Goal: Check status: Check status

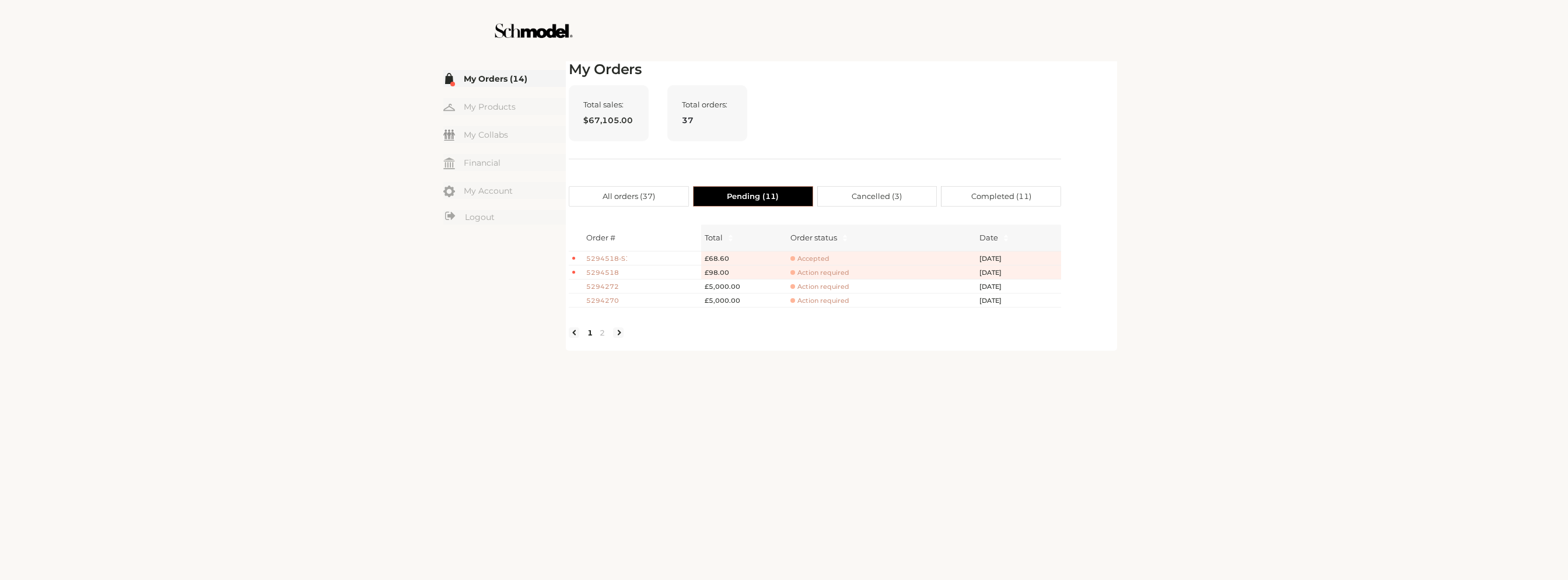
click at [910, 195] on label "Cancelled ( 3 )" at bounding box center [877, 196] width 119 height 20
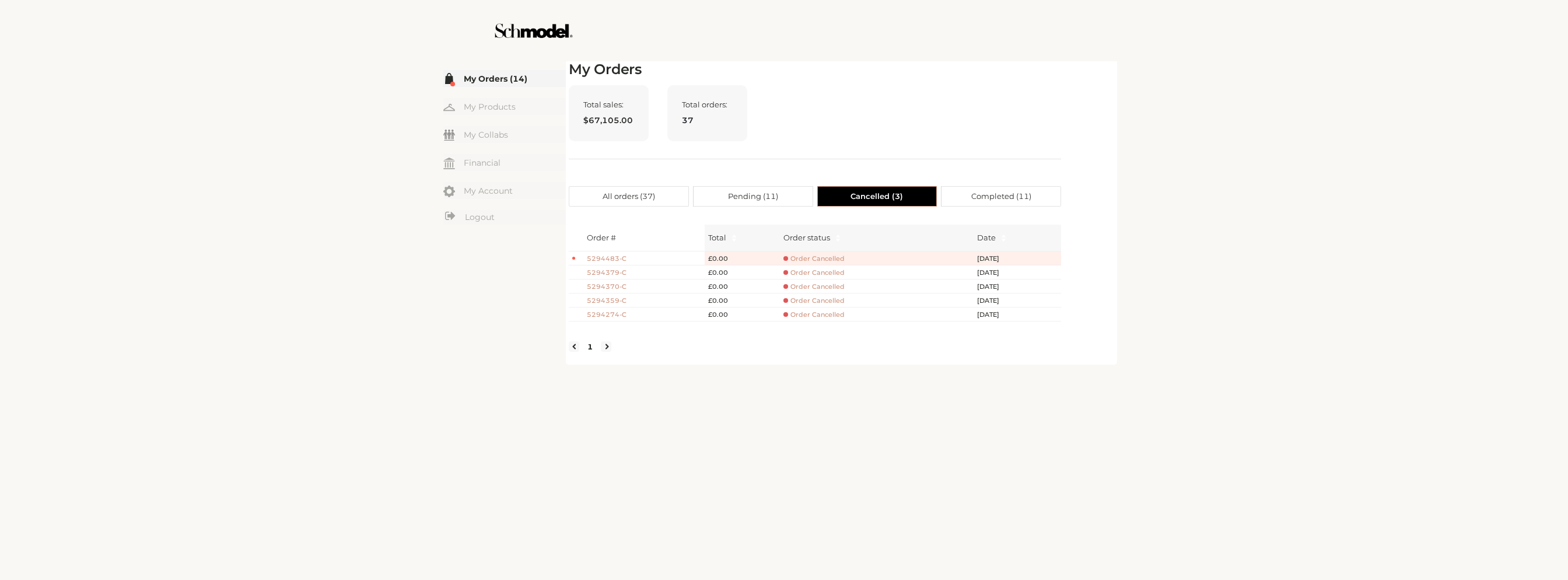
click at [1007, 198] on span "Completed ( 11 )" at bounding box center [1002, 197] width 60 height 20
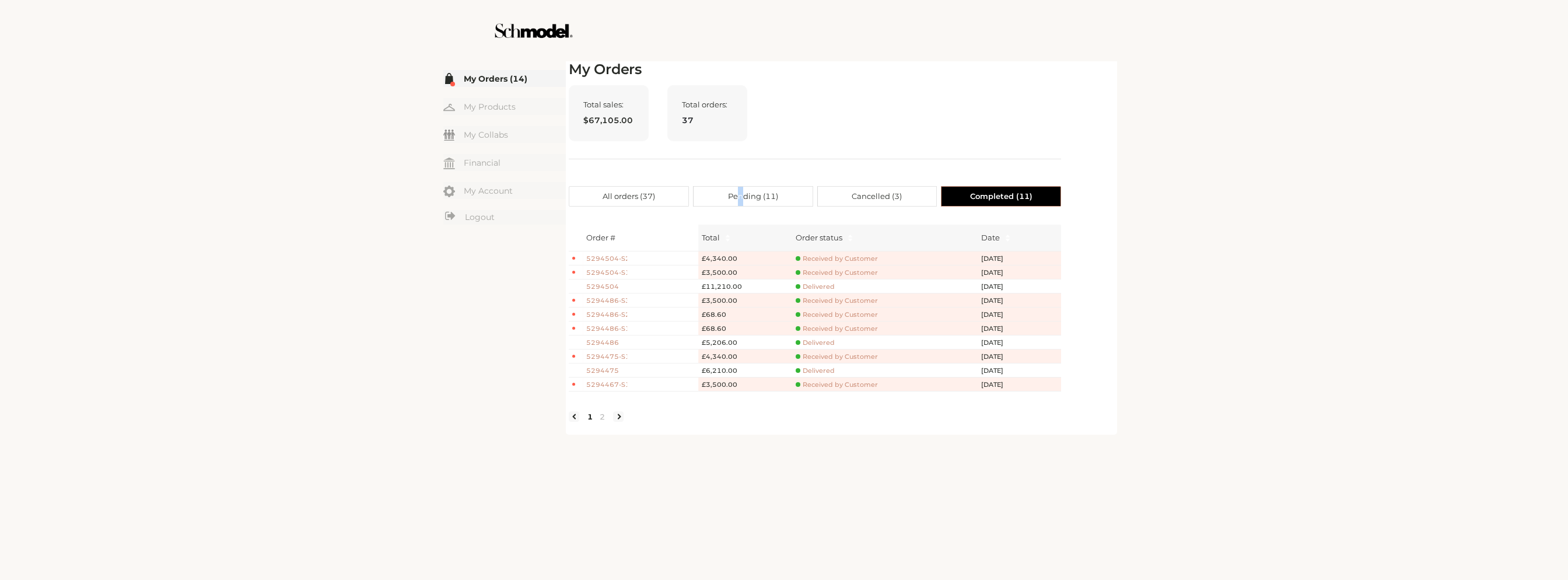
click at [740, 198] on span "Pending ( 11 )" at bounding box center [753, 197] width 50 height 20
click at [749, 197] on span "Pending ( 11 )" at bounding box center [753, 197] width 50 height 20
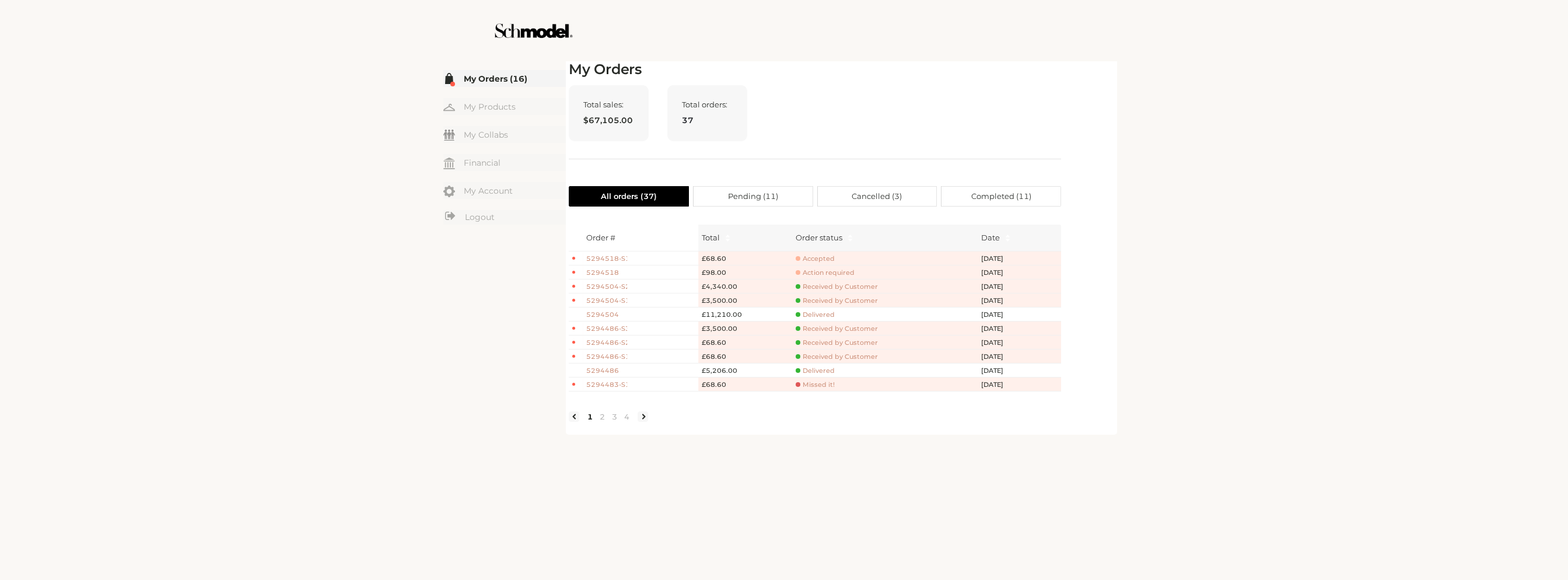
click at [776, 200] on span "Pending ( 11 )" at bounding box center [753, 197] width 50 height 20
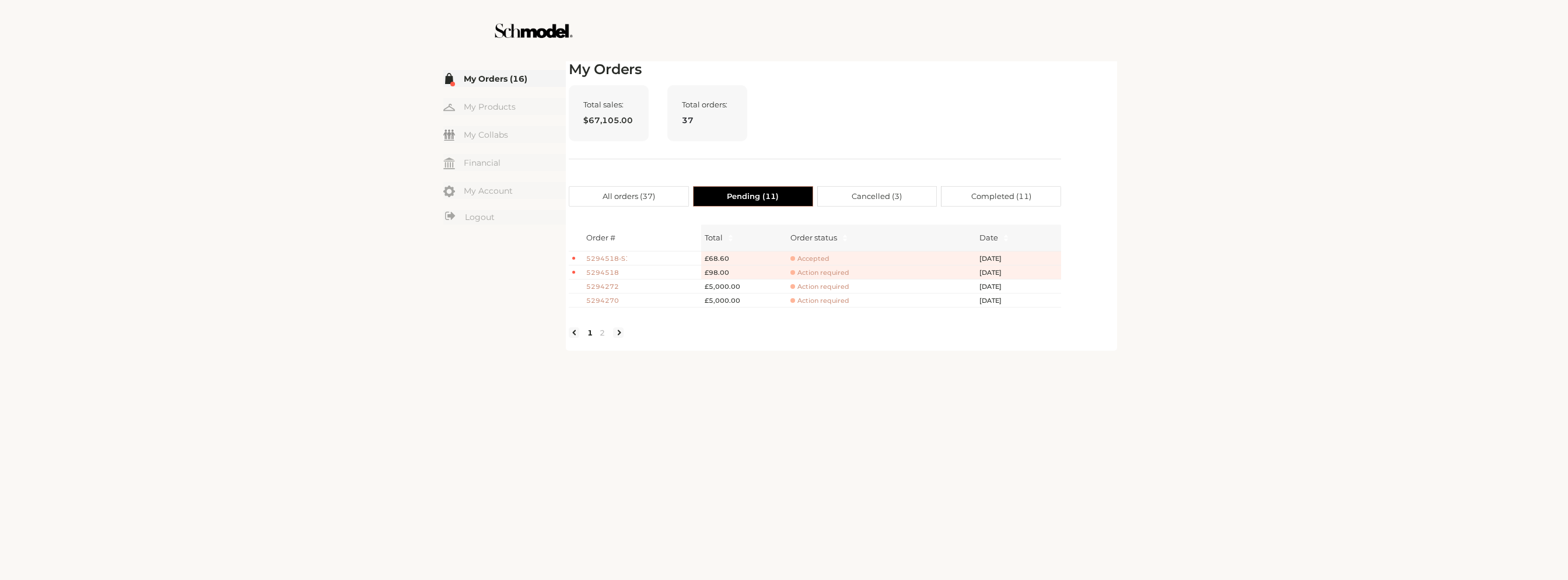
click at [838, 115] on div "Total sales: $67,105.00 Total orders: 37" at bounding box center [815, 122] width 492 height 74
click at [609, 195] on span "All orders ( 37 )" at bounding box center [628, 197] width 52 height 20
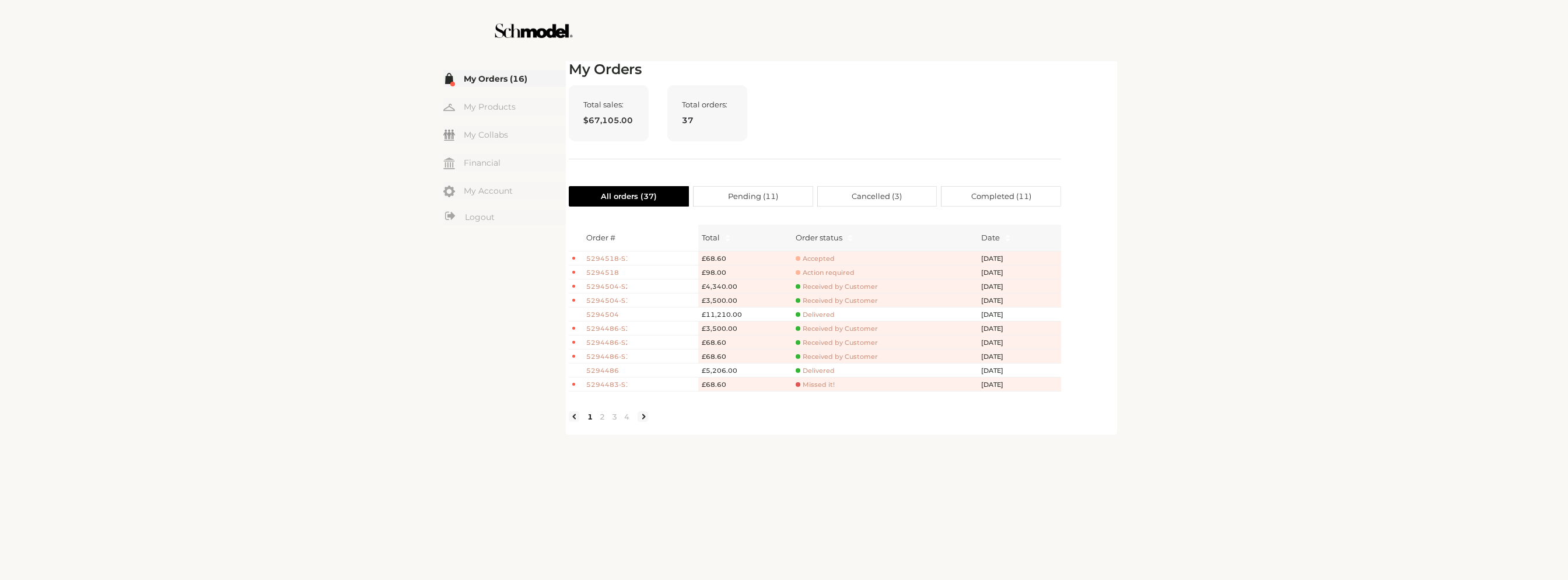
click at [1223, 174] on div "☰ My Orders (16) My Products My Collabs Dashboard Financial My Account Logout I…" at bounding box center [784, 290] width 1568 height 580
click at [744, 180] on div "My Orders Total sales: $67,105.00 Total orders: 37 All orders ( 37 ) Pending ( …" at bounding box center [815, 246] width 492 height 371
click at [748, 190] on span "Pending ( 11 )" at bounding box center [753, 197] width 50 height 20
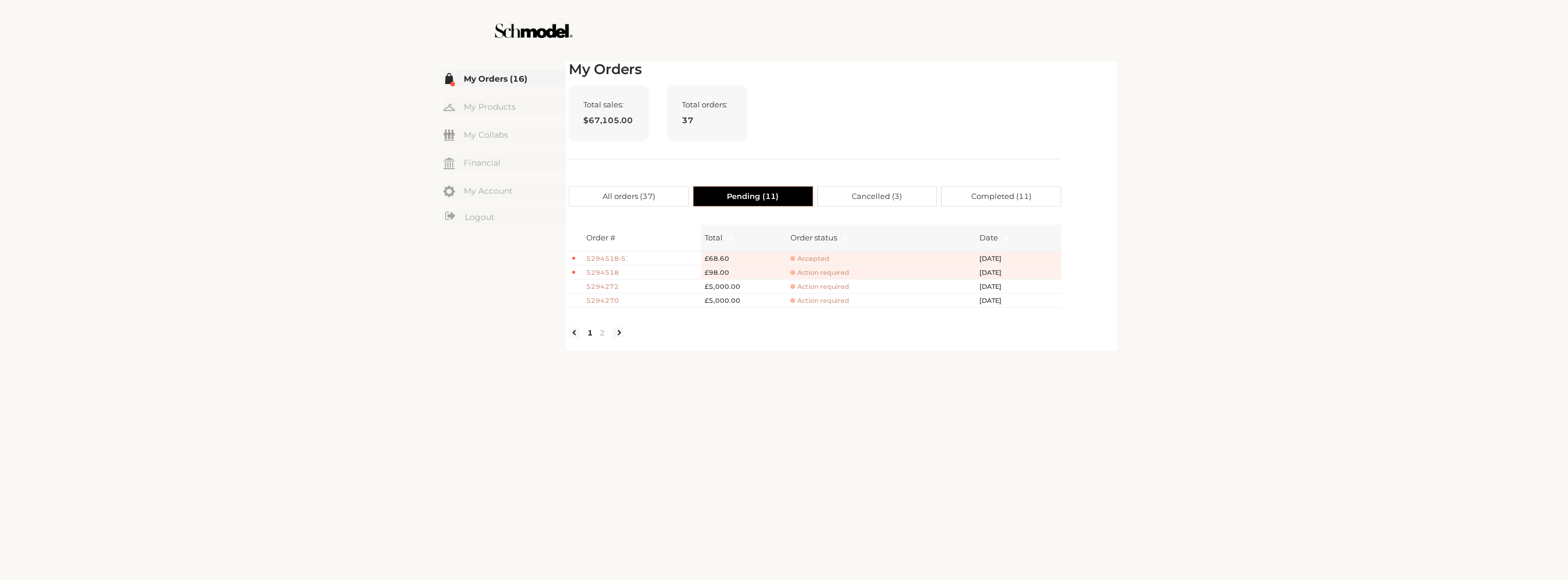
click at [875, 191] on span "Cancelled ( 3 )" at bounding box center [877, 197] width 50 height 20
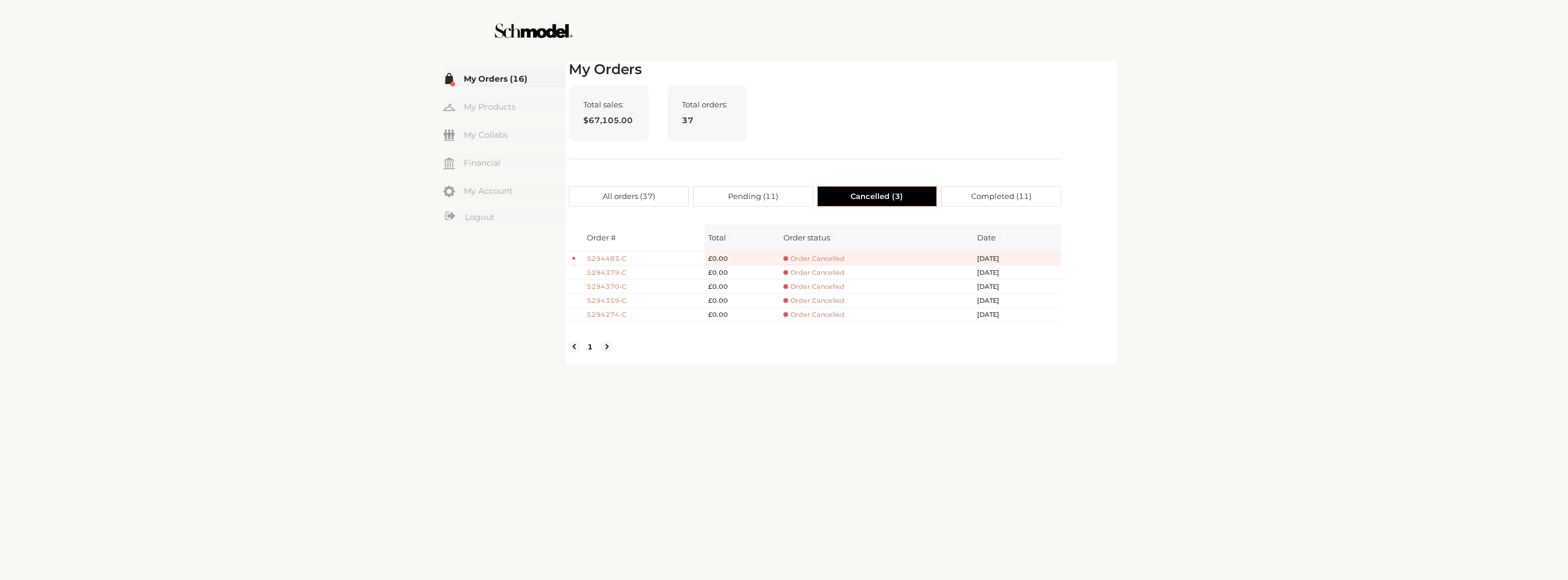
click at [1020, 191] on span "Completed ( 11 )" at bounding box center [1002, 197] width 60 height 20
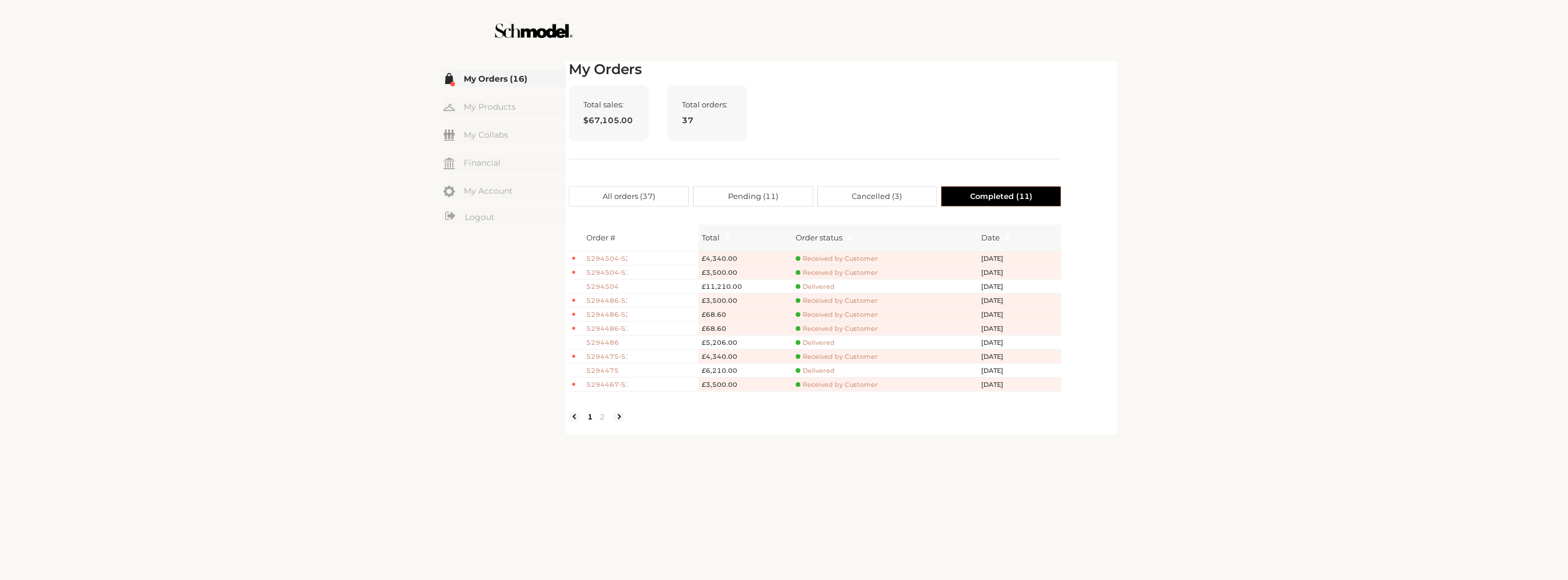
click at [607, 195] on span "All orders ( 37 )" at bounding box center [628, 197] width 52 height 20
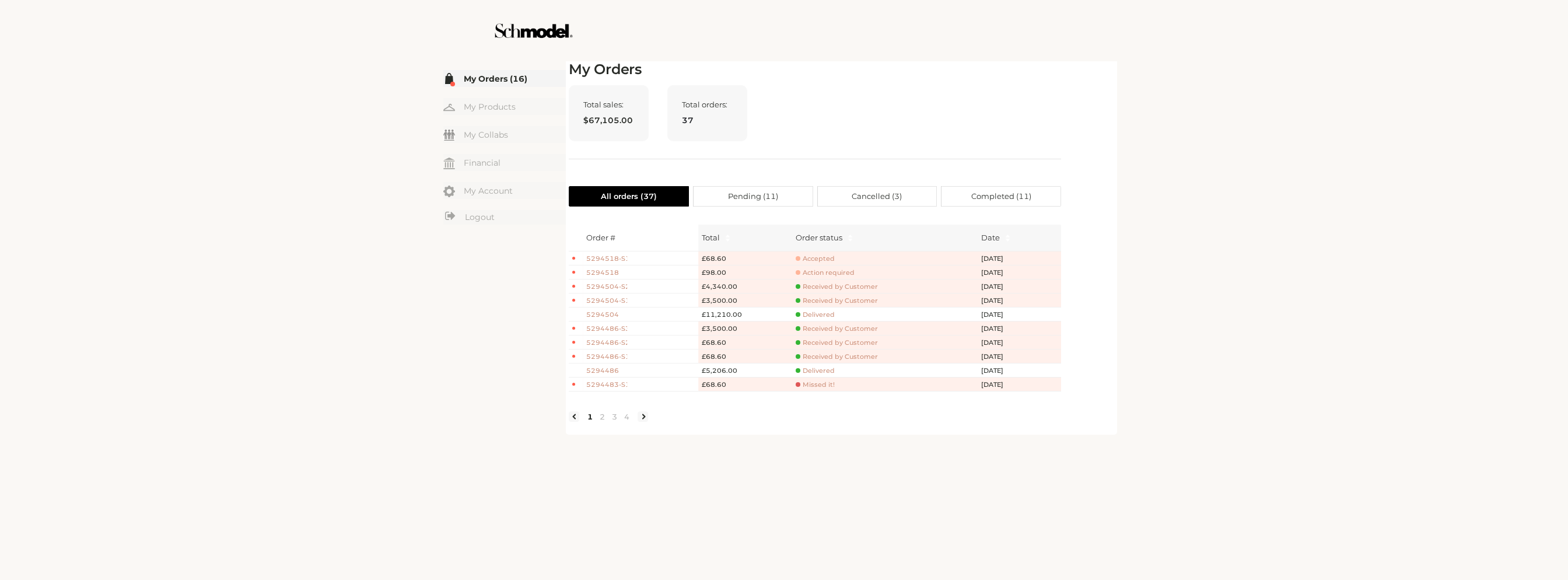
click at [1133, 258] on div "☰ My Orders (16) My Products My Collabs Dashboard Financial My Account Logout I…" at bounding box center [784, 247] width 774 height 377
click at [626, 422] on link "4" at bounding box center [627, 417] width 13 height 10
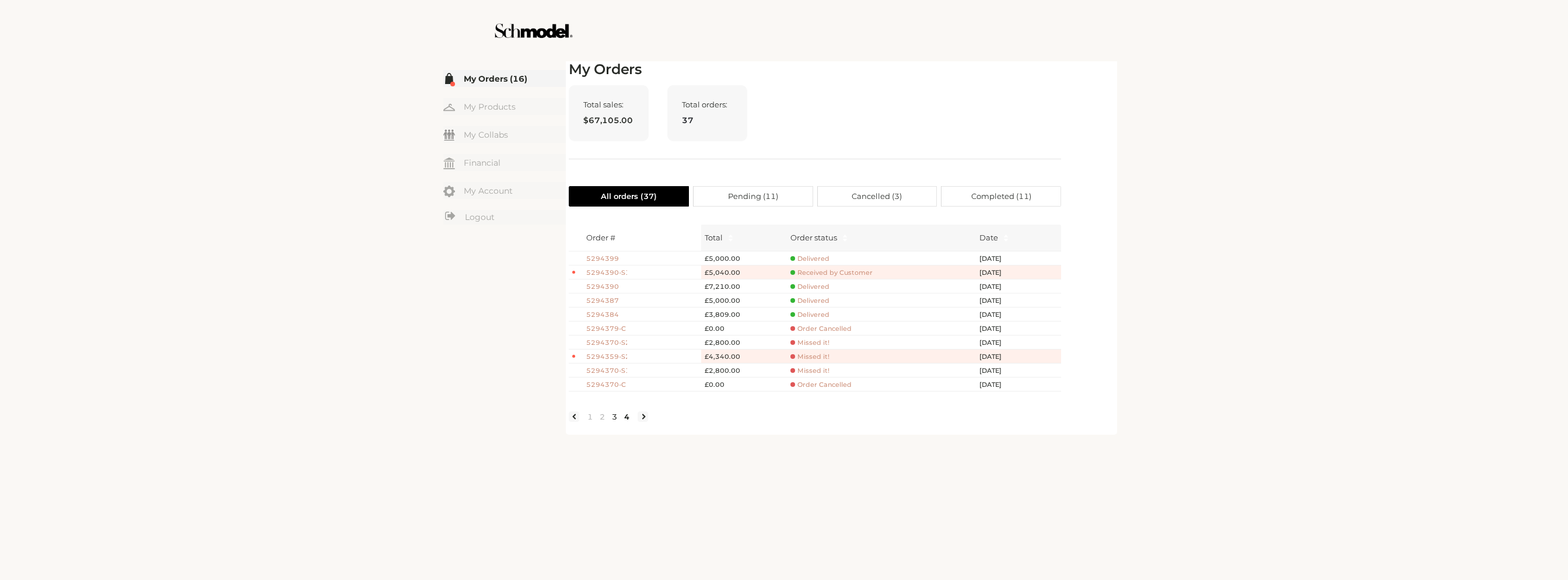
click at [613, 422] on link "3" at bounding box center [615, 417] width 13 height 10
click at [605, 422] on link "2" at bounding box center [603, 417] width 13 height 10
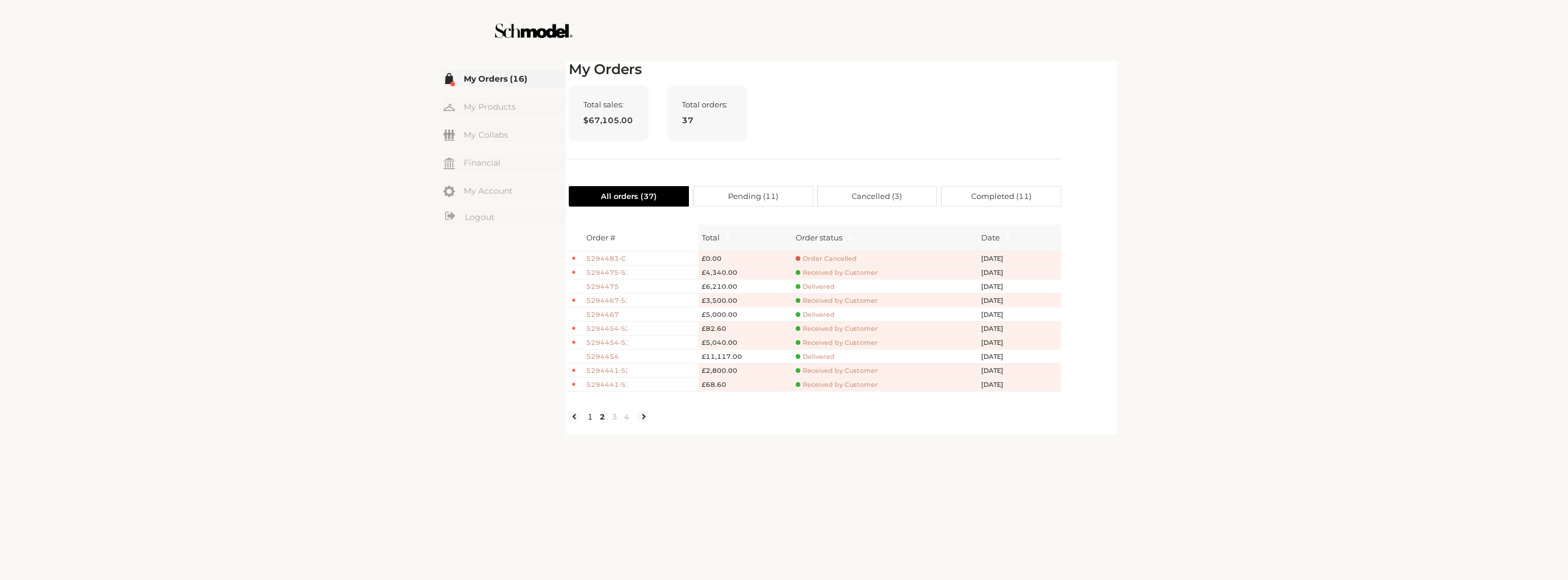
click at [588, 422] on link "1" at bounding box center [590, 417] width 13 height 10
click at [552, 486] on div "☰ My Orders (16) My Products My Collabs Dashboard Financial My Account Logout I…" at bounding box center [784, 290] width 1568 height 580
click at [762, 209] on div "My Orders Total sales: $67,105.00 Total orders: 37 All orders ( 37 ) Pending ( …" at bounding box center [815, 246] width 492 height 371
click at [768, 195] on span "Pending ( 11 )" at bounding box center [753, 197] width 50 height 20
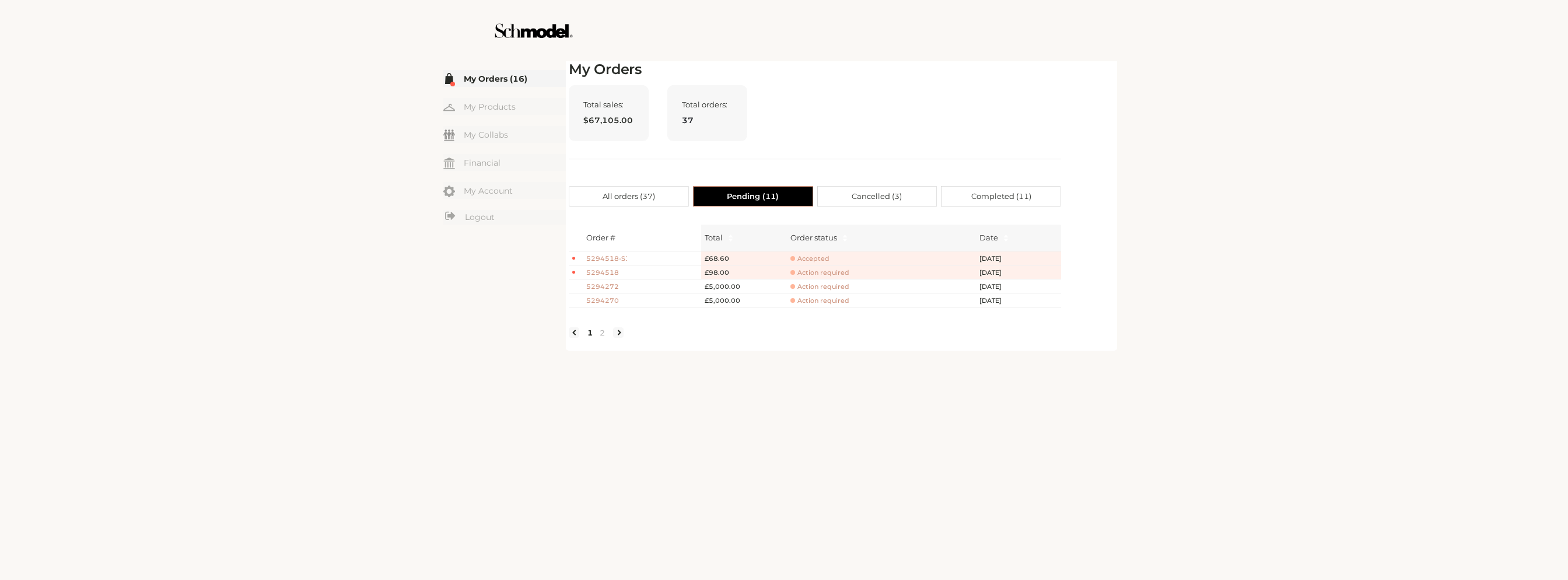
click at [910, 195] on label "Cancelled ( 3 )" at bounding box center [877, 196] width 119 height 20
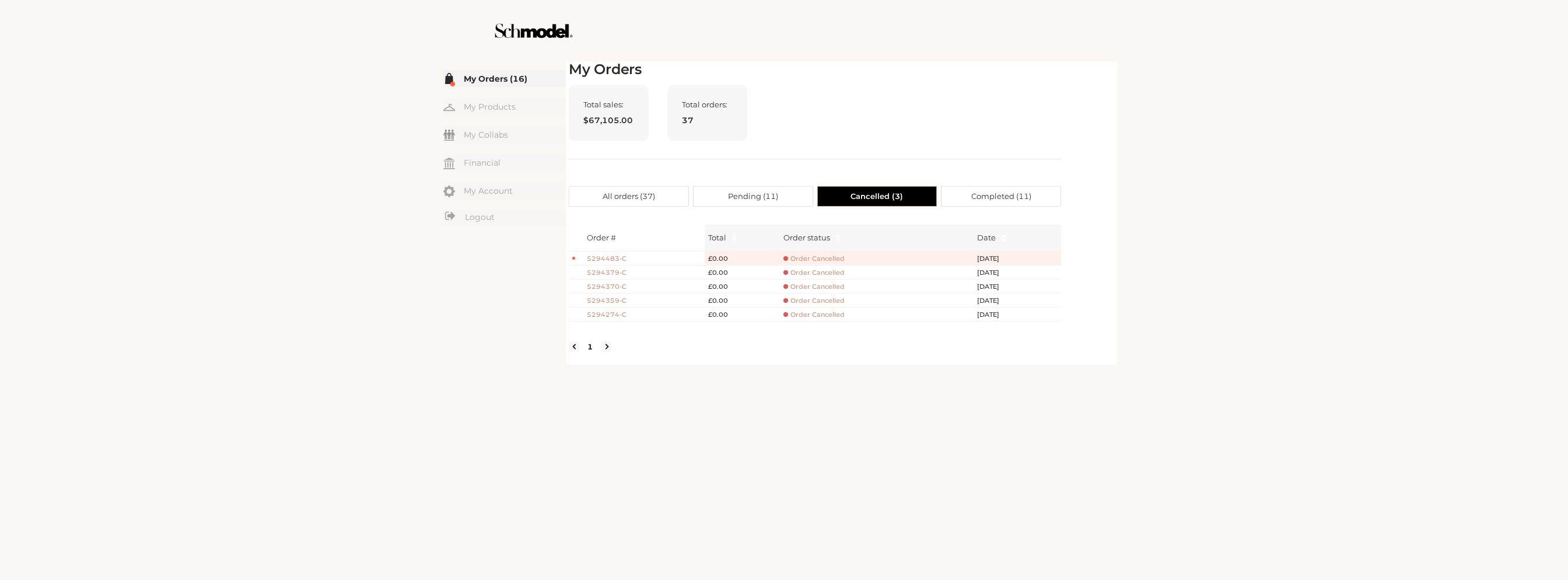
click at [994, 200] on span "Completed ( 11 )" at bounding box center [1002, 197] width 60 height 20
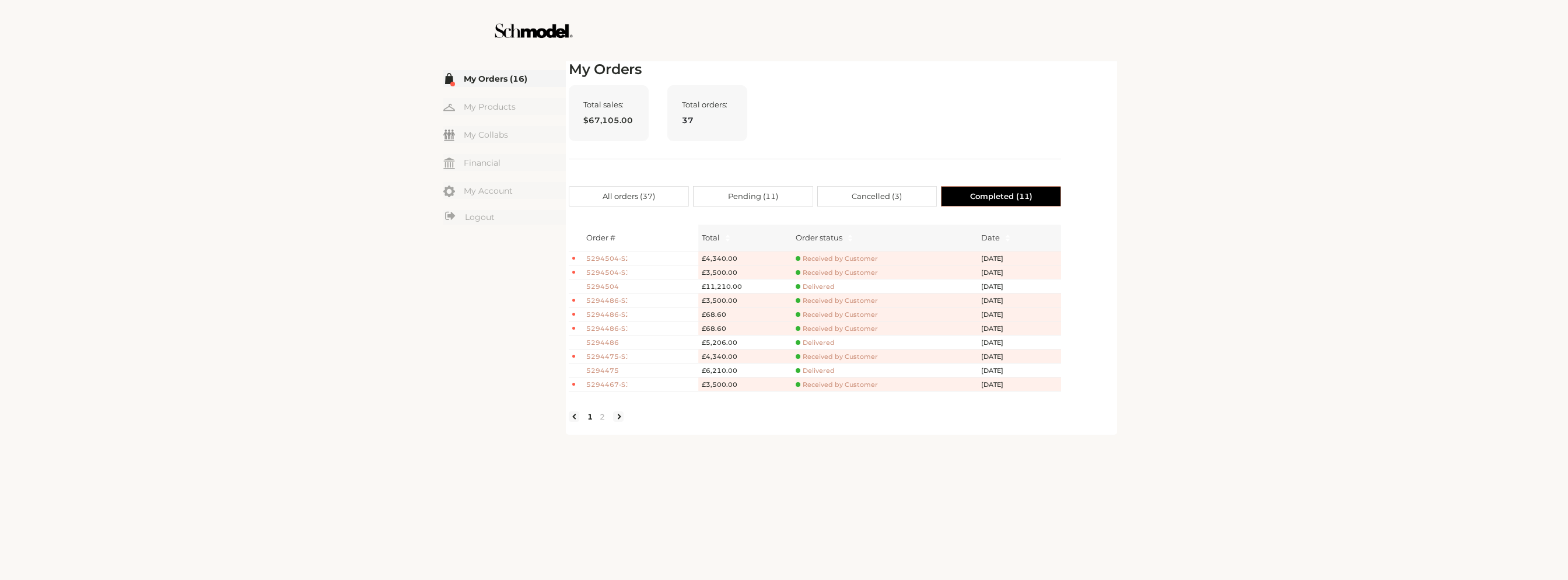
click at [626, 191] on span "All orders ( 37 )" at bounding box center [628, 197] width 52 height 20
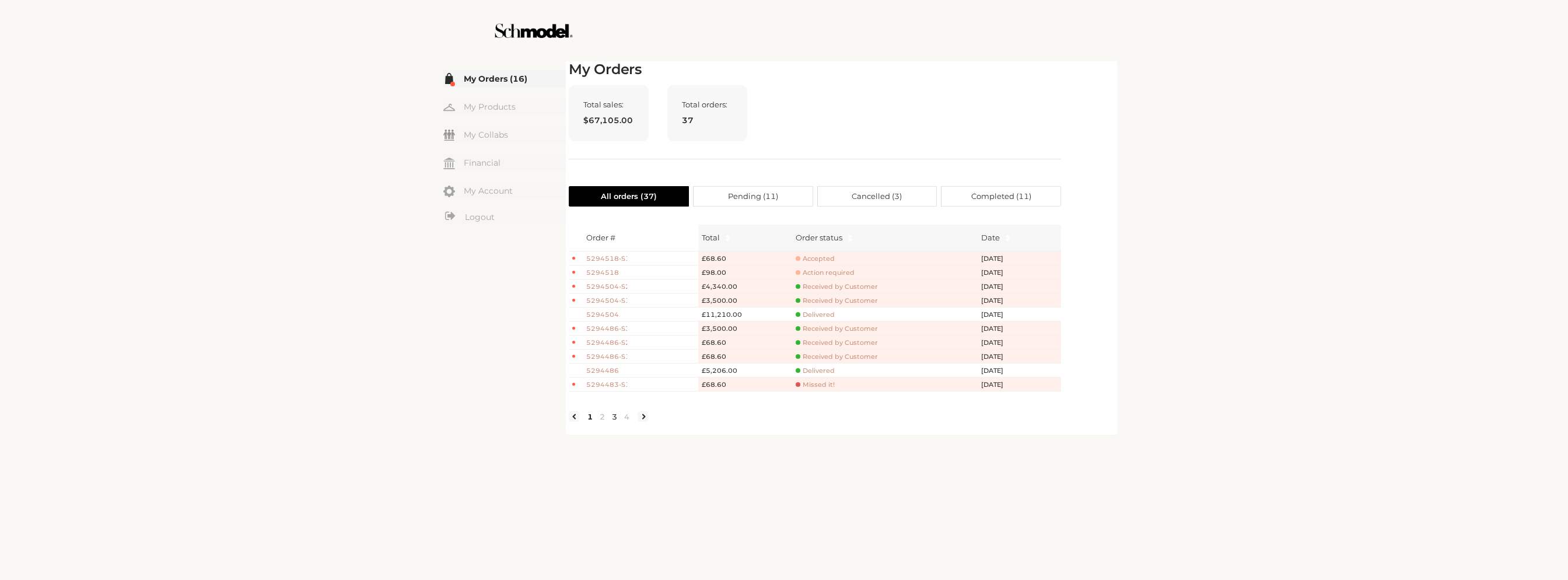
click at [610, 421] on link "3" at bounding box center [615, 417] width 13 height 10
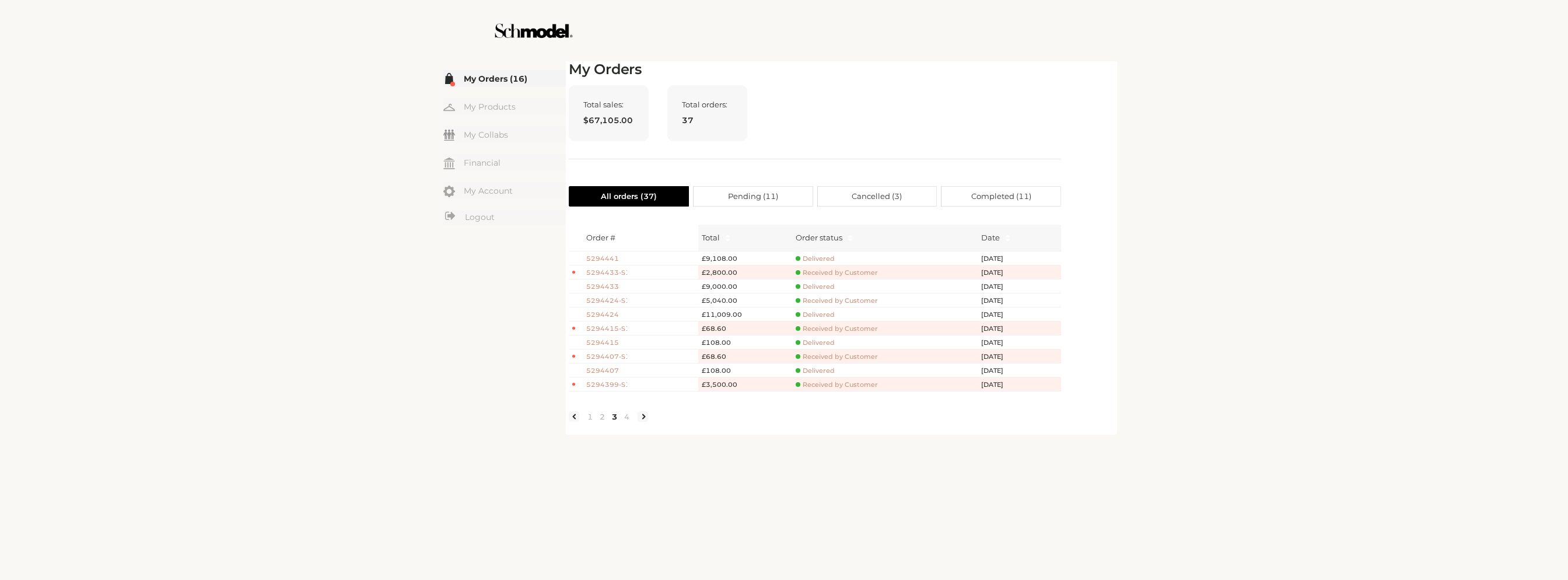
click at [967, 101] on div "Total sales: $67,105.00 Total orders: 37" at bounding box center [815, 122] width 492 height 74
